Goal: Transaction & Acquisition: Download file/media

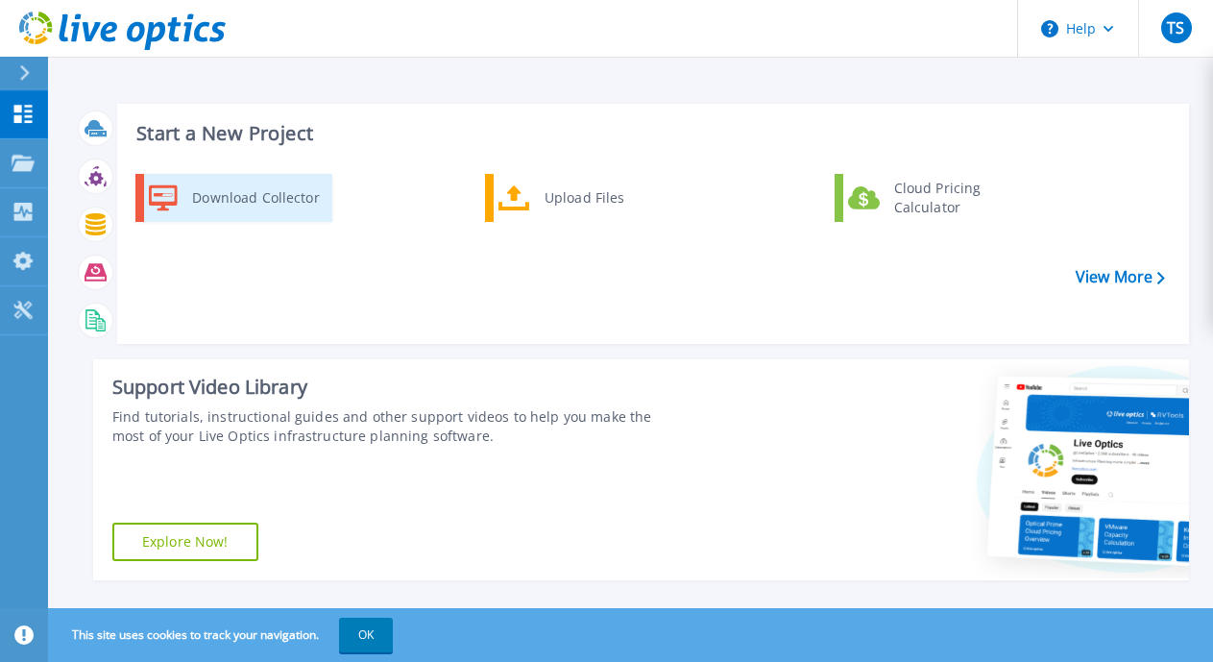
click at [223, 197] on div "Download Collector" at bounding box center [255, 198] width 145 height 38
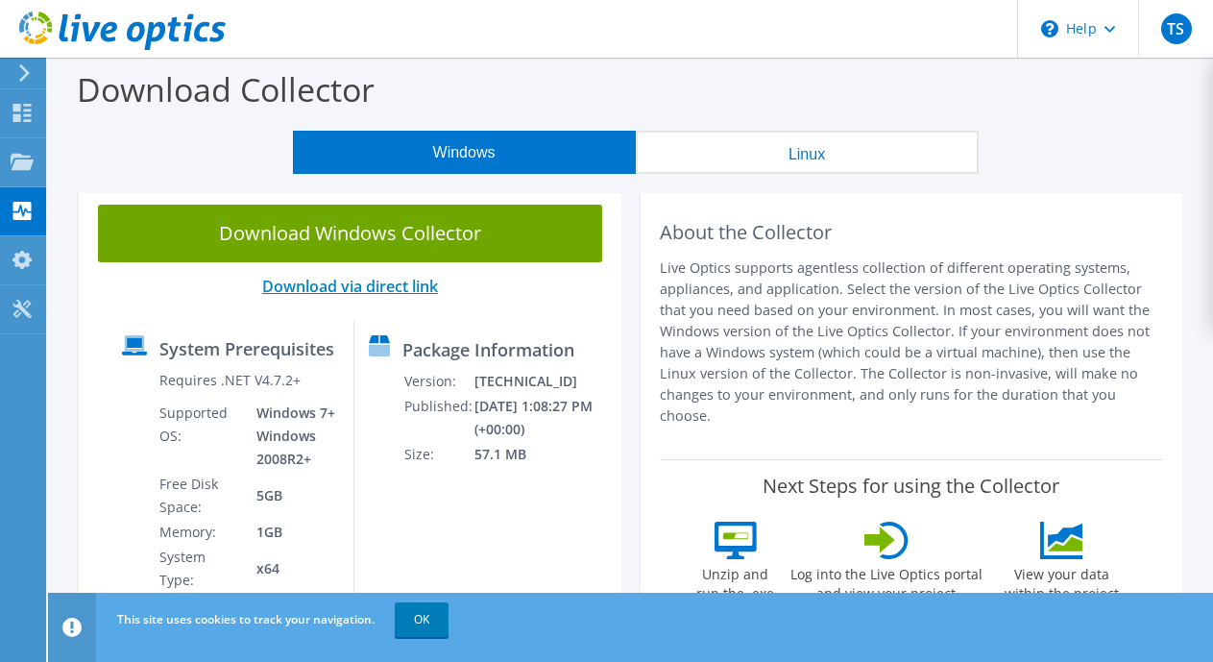
click at [404, 283] on link "Download via direct link" at bounding box center [350, 286] width 176 height 21
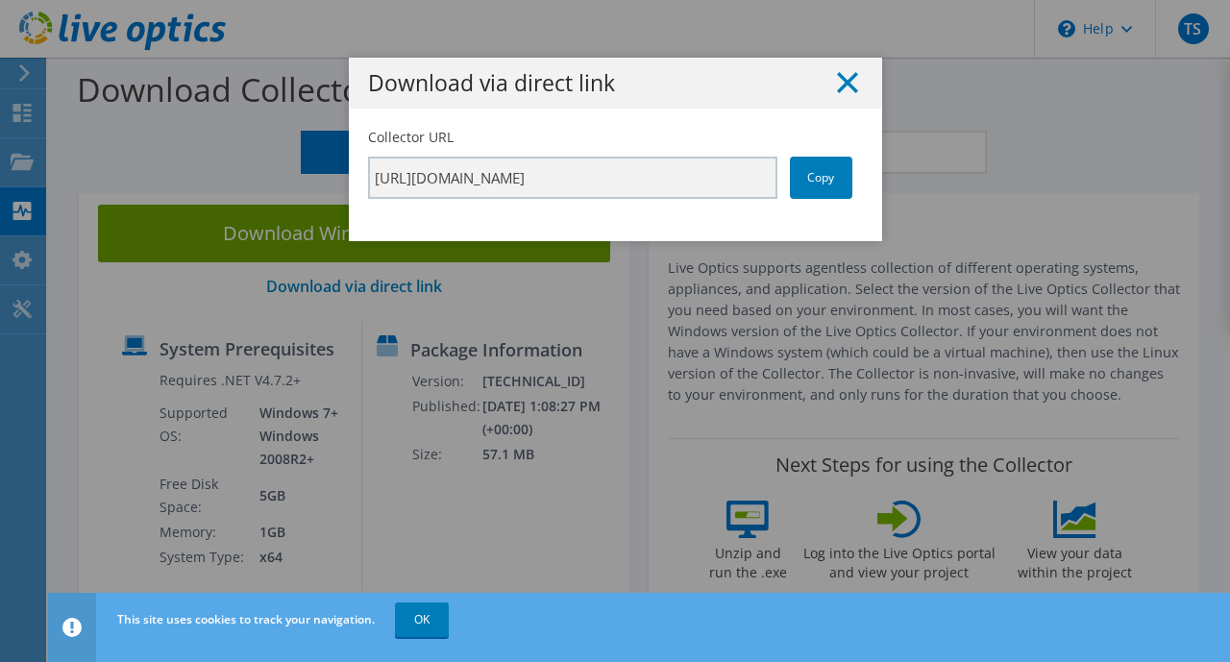
click at [838, 81] on line at bounding box center [847, 82] width 19 height 19
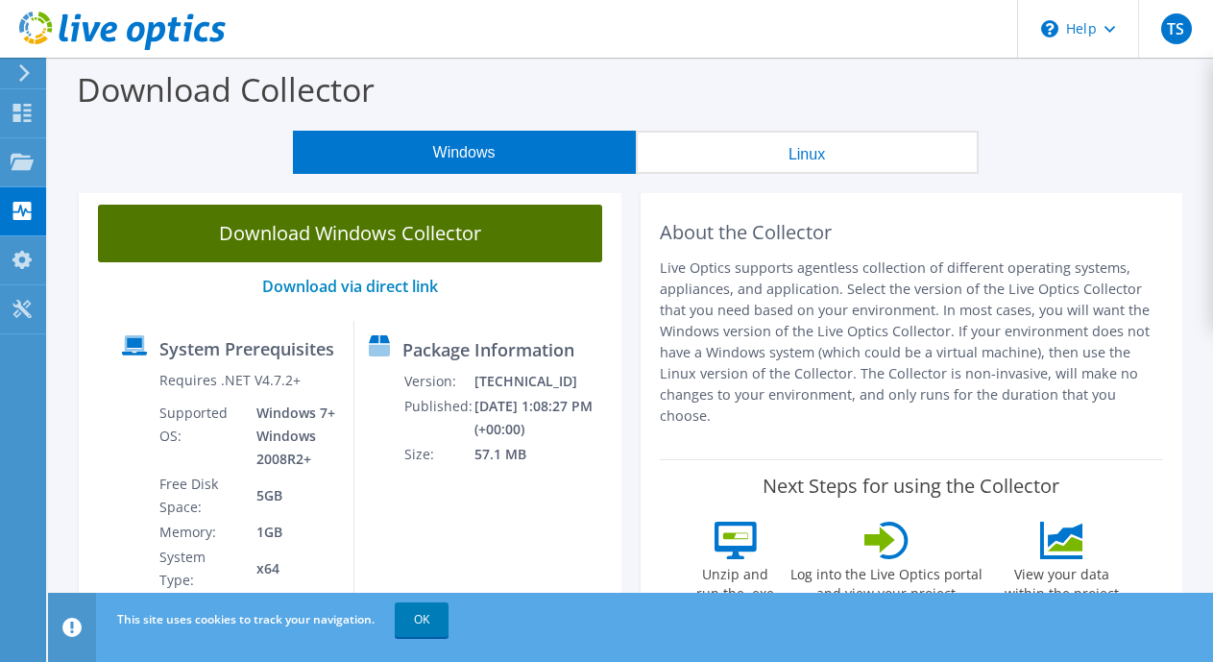
click at [331, 228] on link "Download Windows Collector" at bounding box center [350, 234] width 504 height 58
